Goal: Task Accomplishment & Management: Use online tool/utility

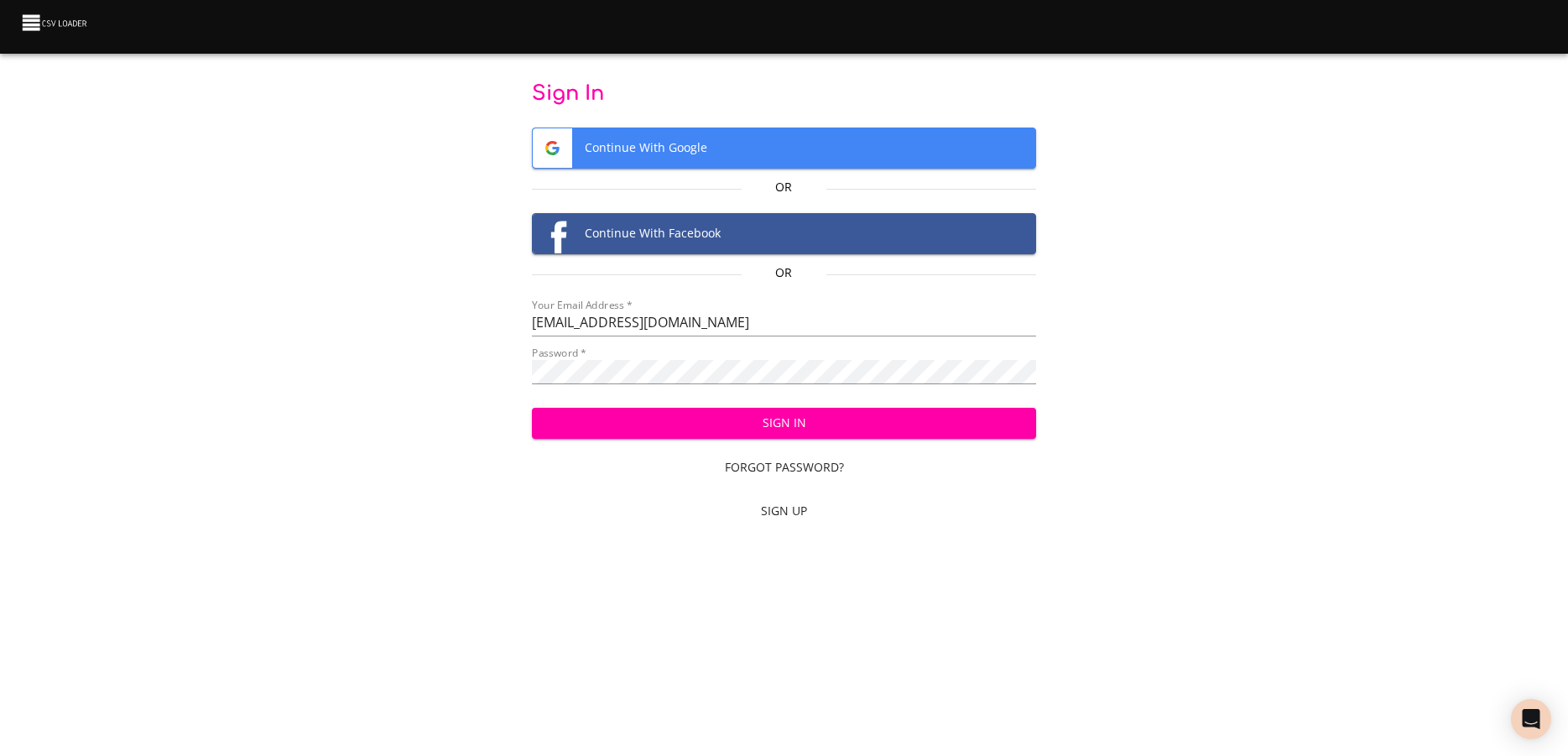
click at [597, 416] on span "Sign In" at bounding box center [784, 423] width 479 height 21
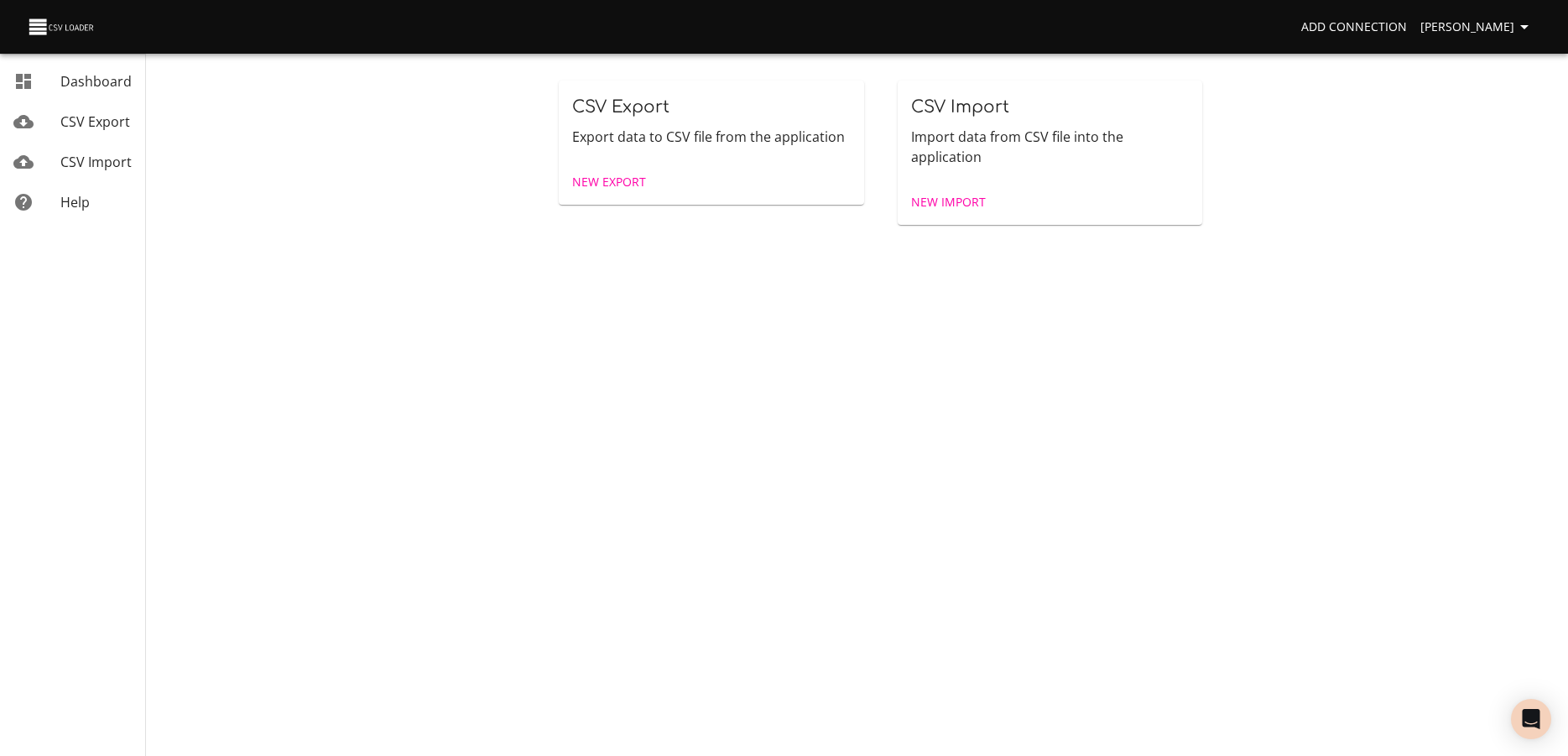
click at [943, 203] on span "New Import" at bounding box center [949, 202] width 75 height 21
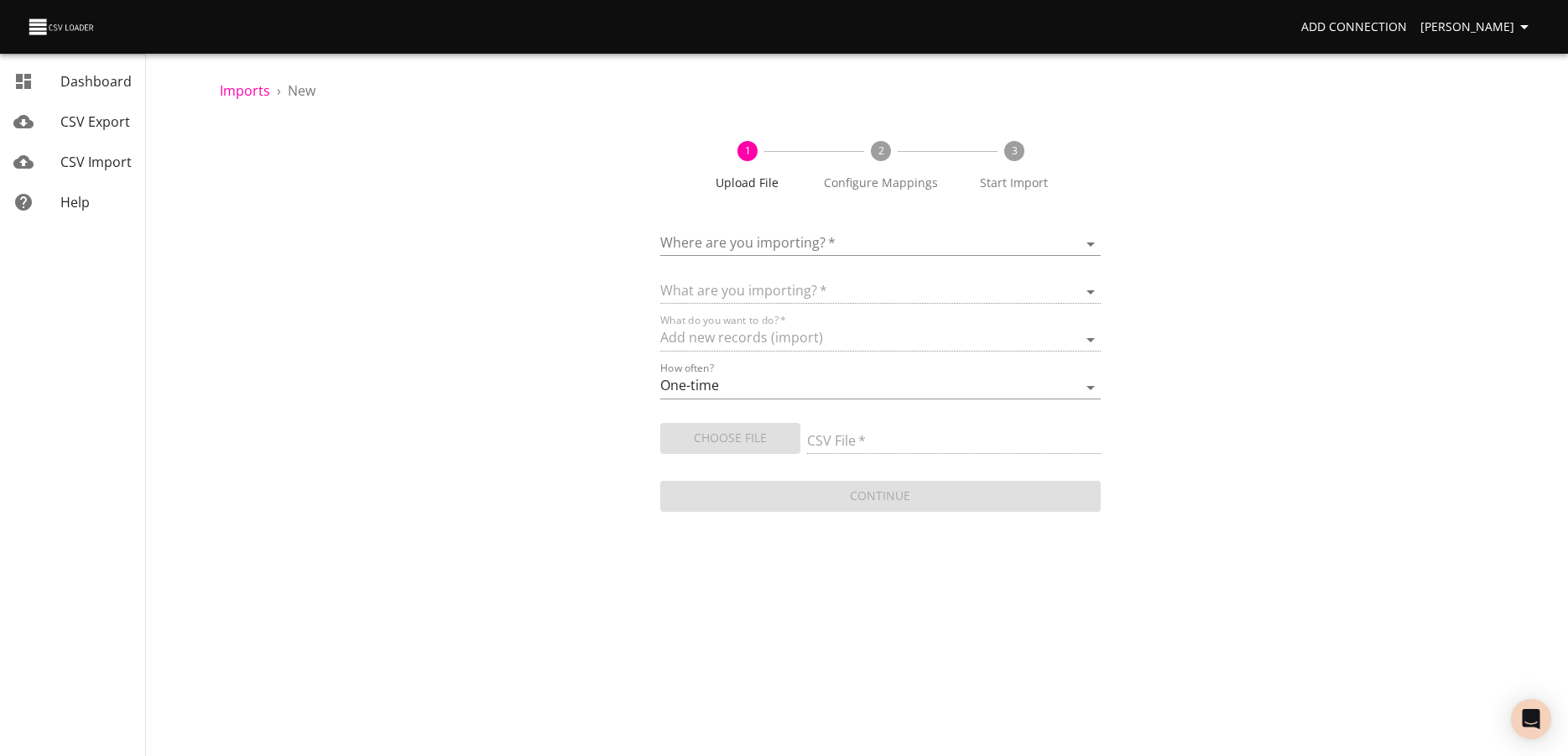
click at [741, 249] on body "Add Connection Michael Visby Dashboard CSV Export CSV Import Help Imports › New…" at bounding box center [784, 378] width 1568 height 756
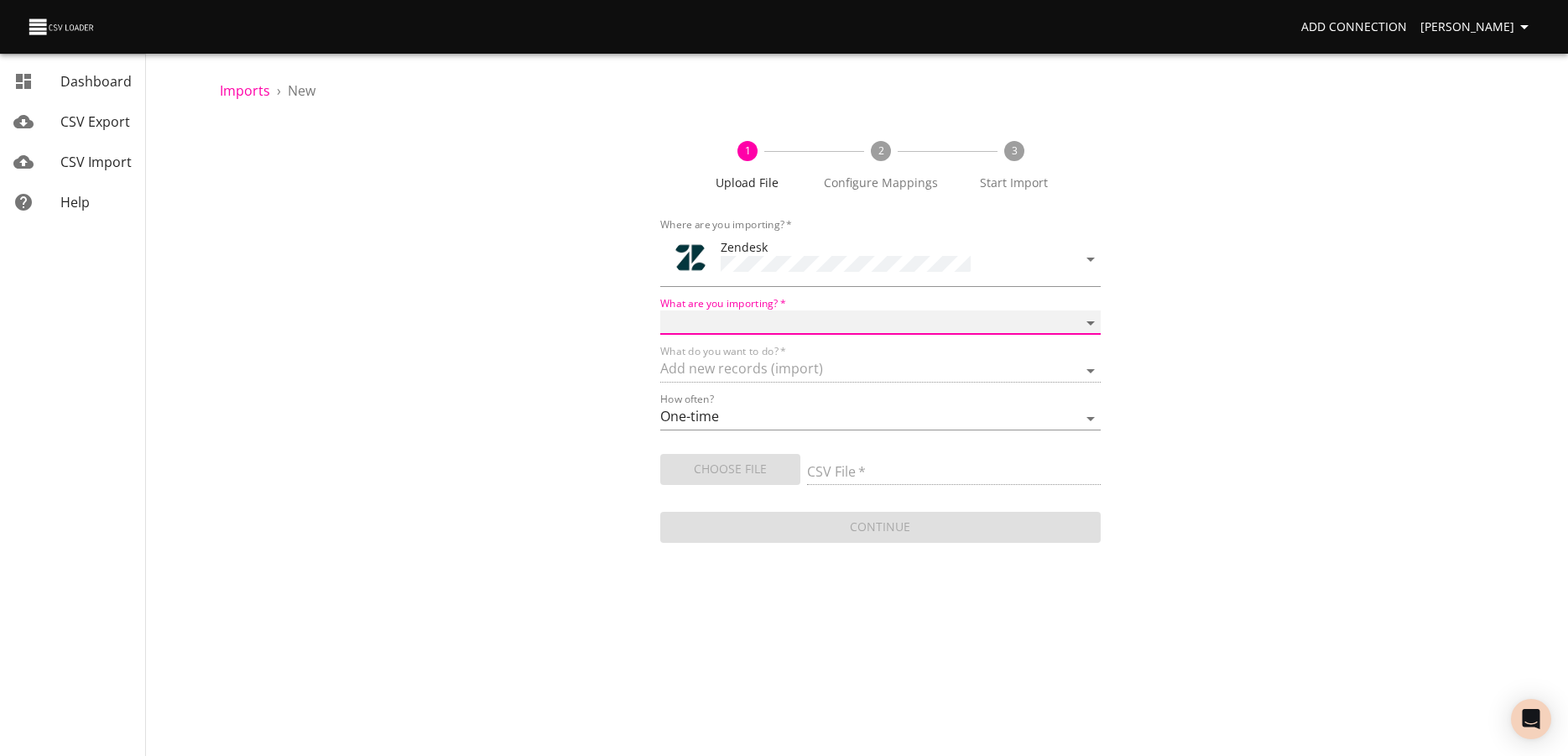
click at [660, 311] on select "Article categories Articles Comments Organizations Ticket forms Tickets Users" at bounding box center [880, 323] width 440 height 25
select select "tickets"
click option "Tickets" at bounding box center [0, 0] width 0 height 0
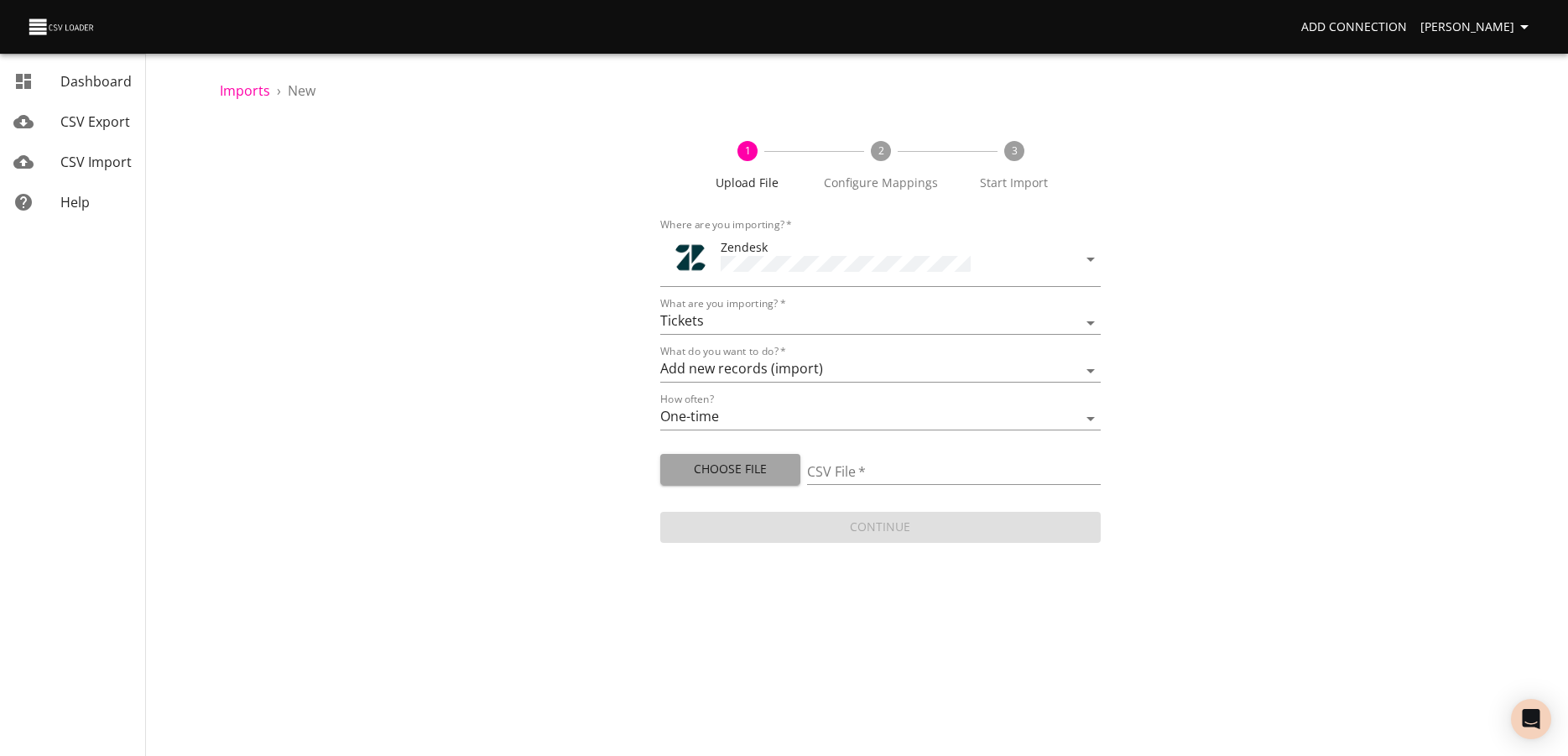
click at [752, 472] on span "Choose File" at bounding box center [730, 469] width 113 height 21
type input "WiM Summit 2025.xlsx"
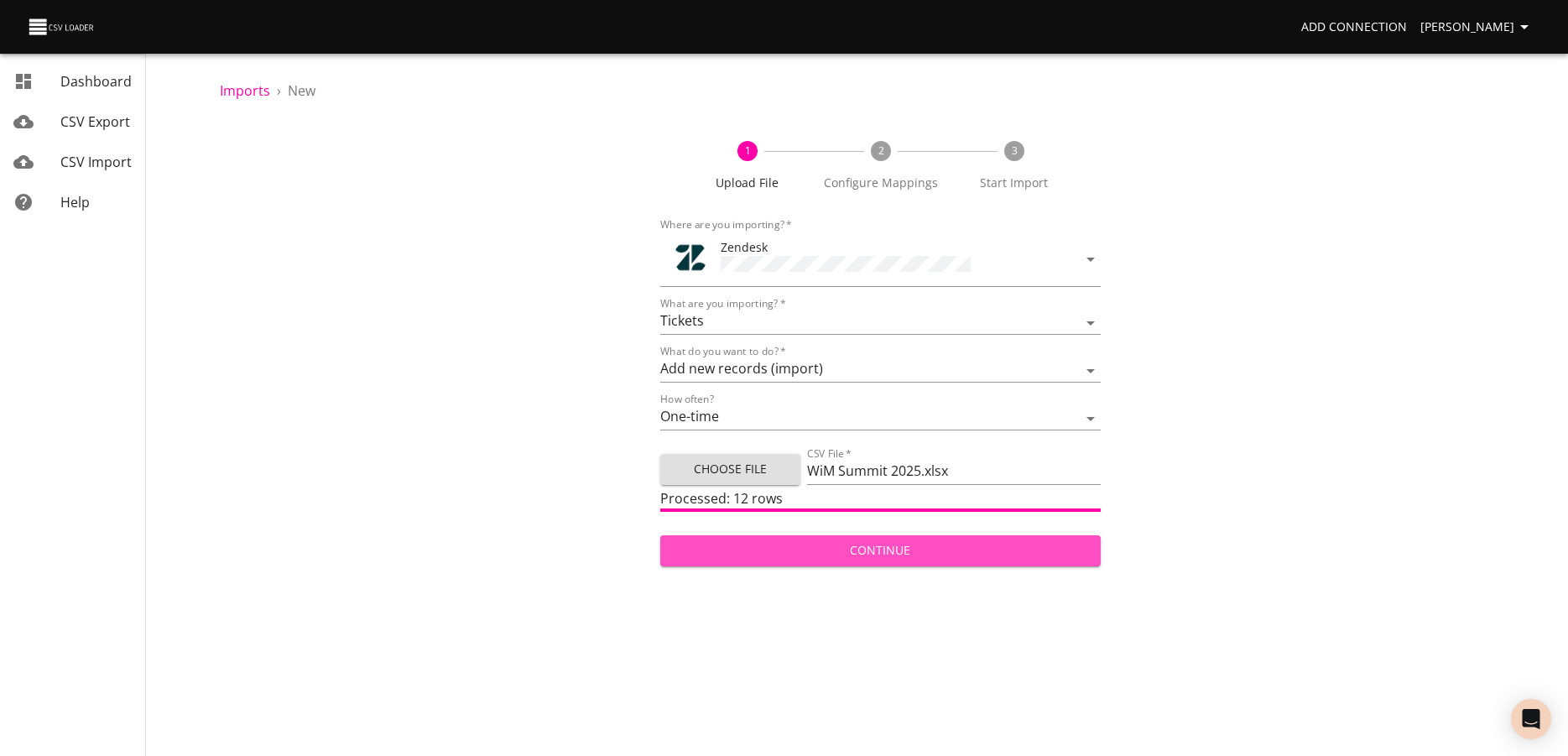
click at [828, 550] on span "Continue" at bounding box center [880, 550] width 414 height 21
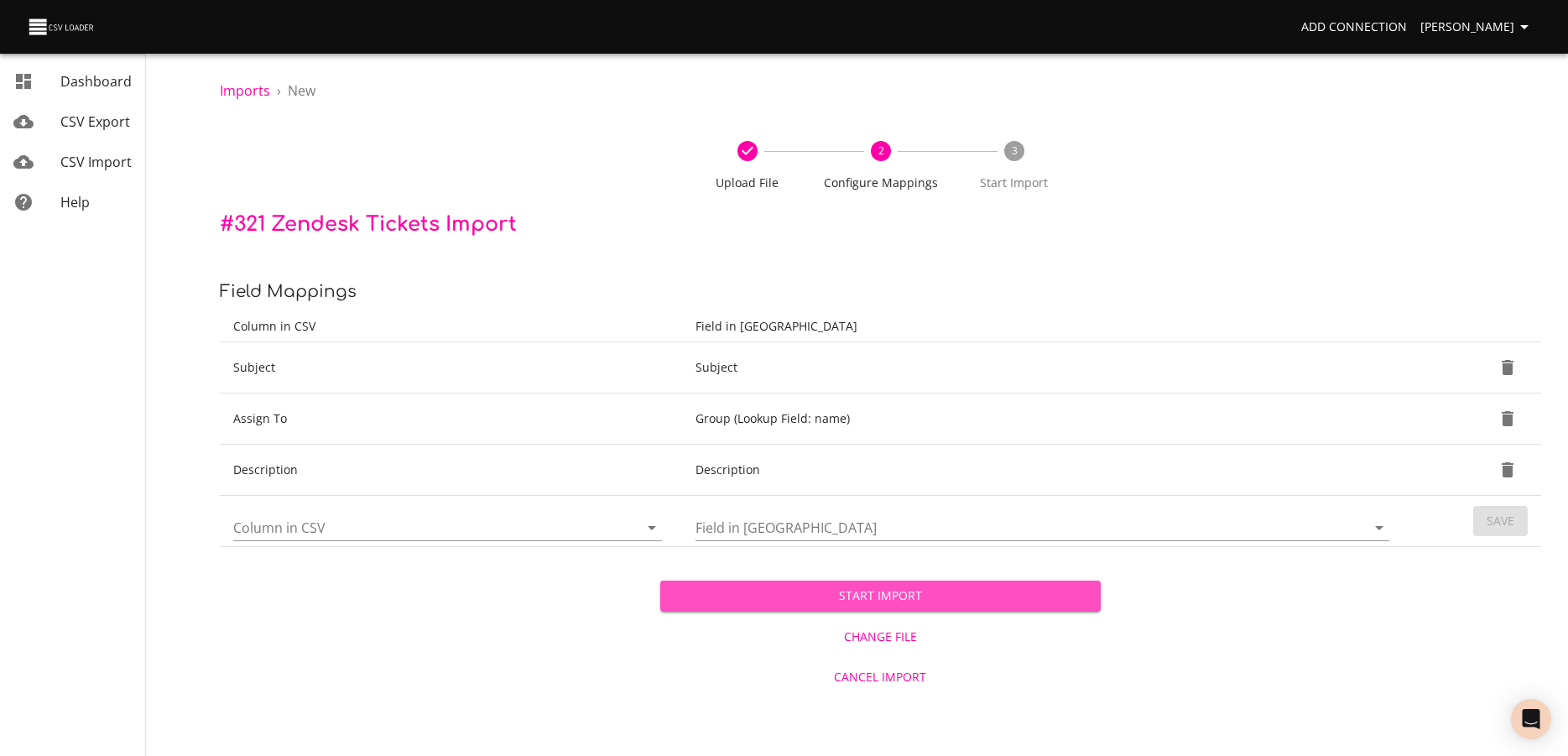
click at [744, 599] on span "Start Import" at bounding box center [880, 596] width 414 height 21
